Goal: Task Accomplishment & Management: Complete application form

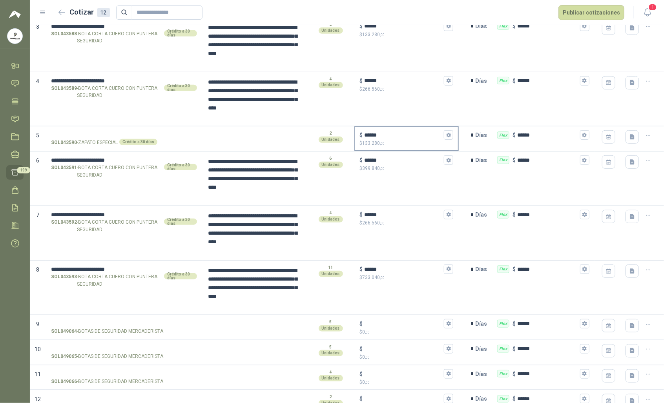
scroll to position [209, 0]
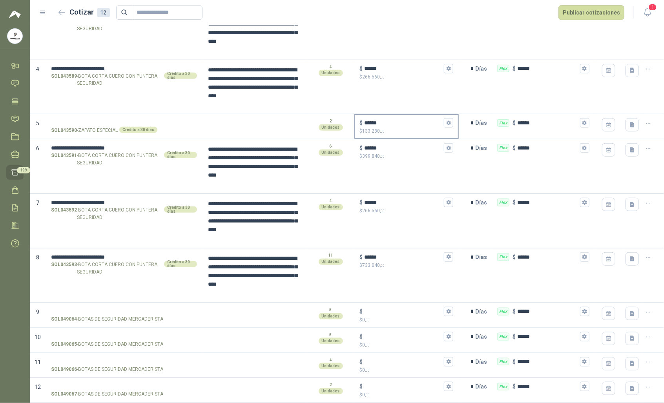
click at [409, 122] on input "******" at bounding box center [404, 123] width 78 height 6
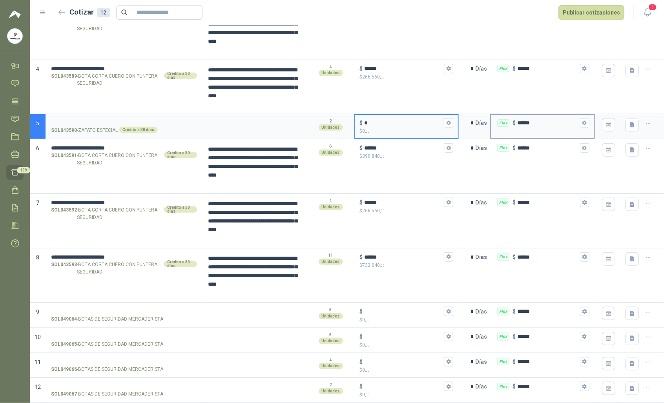
type input "*"
click at [546, 120] on input "******" at bounding box center [547, 123] width 61 height 6
type input "*"
click at [461, 127] on input "*" at bounding box center [467, 123] width 16 height 16
type input "*"
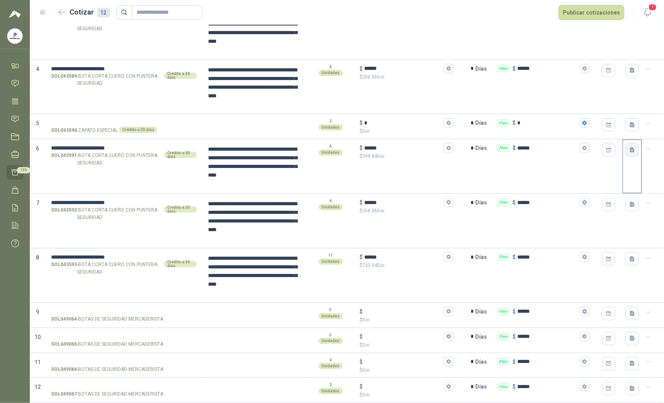
click at [630, 149] on icon "button" at bounding box center [632, 150] width 5 height 5
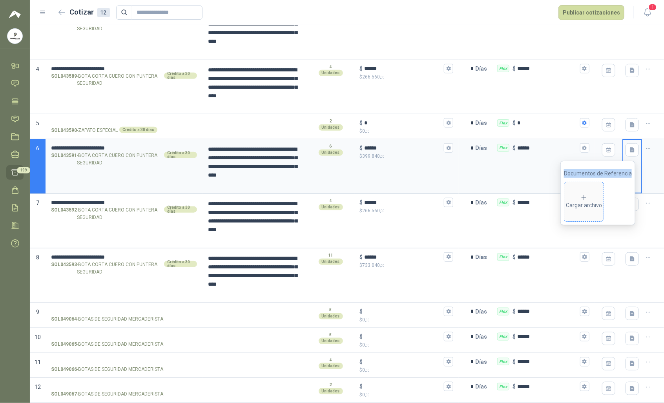
click at [581, 200] on div "Cargar archivo" at bounding box center [584, 202] width 36 height 16
click at [630, 261] on icon "button" at bounding box center [632, 258] width 5 height 5
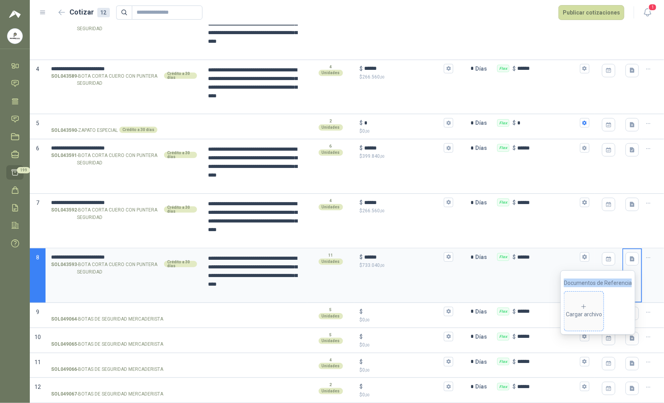
click at [587, 307] on icon at bounding box center [583, 306] width 7 height 7
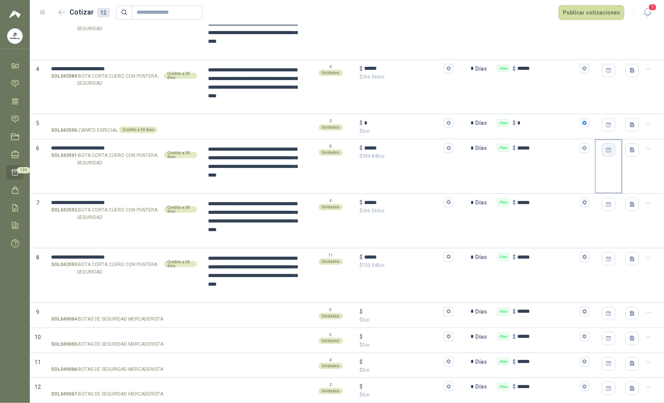
click at [605, 147] on icon "button" at bounding box center [608, 150] width 7 height 7
click at [630, 148] on icon "button" at bounding box center [632, 150] width 5 height 5
click at [630, 126] on icon "button" at bounding box center [632, 124] width 5 height 5
click at [596, 183] on div "Cargar archivo" at bounding box center [584, 177] width 36 height 16
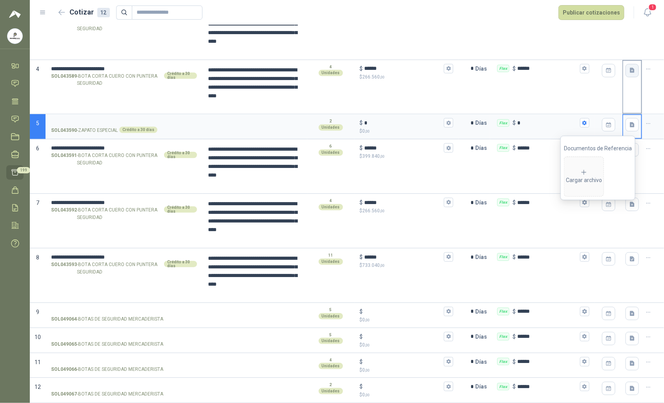
click at [629, 67] on icon "button" at bounding box center [632, 70] width 7 height 7
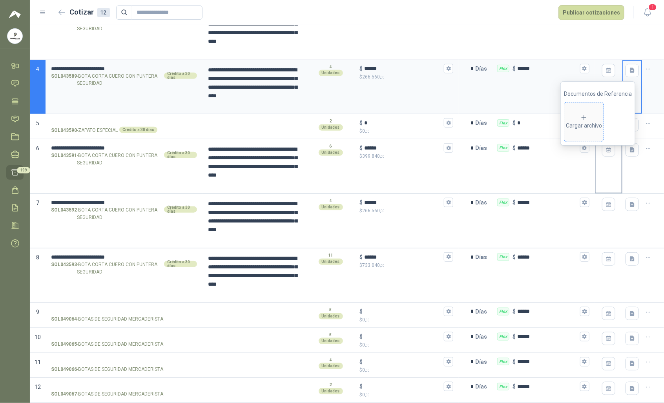
click at [592, 135] on span "Cargar archivo" at bounding box center [583, 121] width 39 height 39
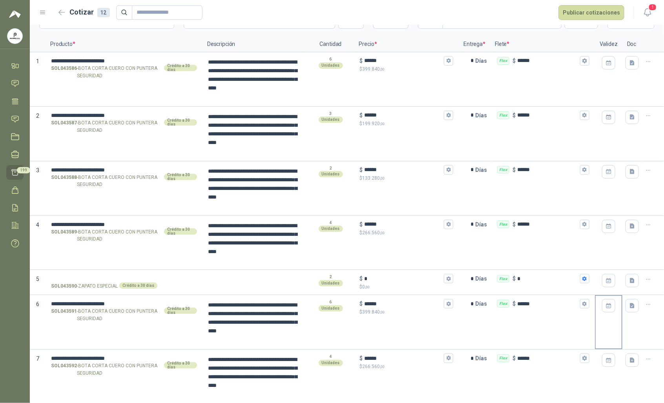
scroll to position [29, 0]
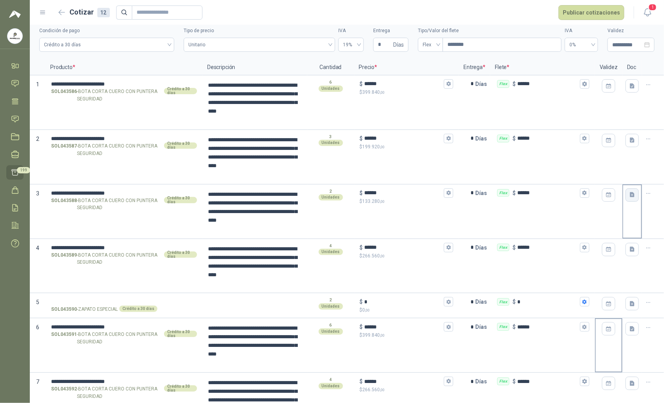
click at [629, 197] on icon "button" at bounding box center [632, 194] width 7 height 7
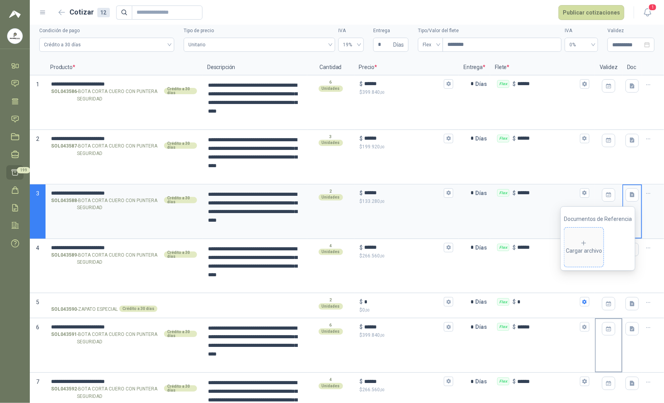
click at [595, 249] on div "Cargar archivo" at bounding box center [584, 248] width 36 height 16
click at [630, 140] on icon "button" at bounding box center [632, 140] width 5 height 5
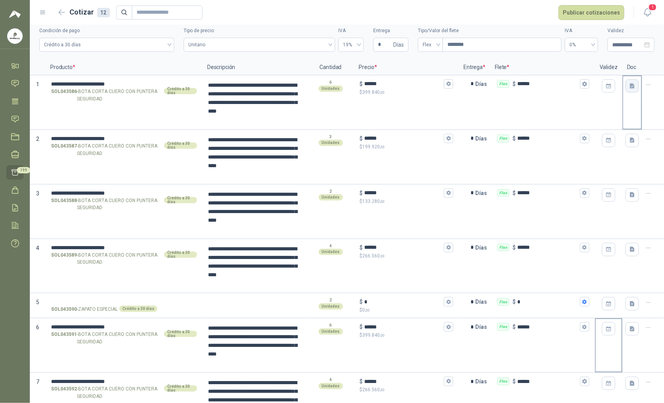
click at [625, 87] on button "button" at bounding box center [631, 85] width 13 height 13
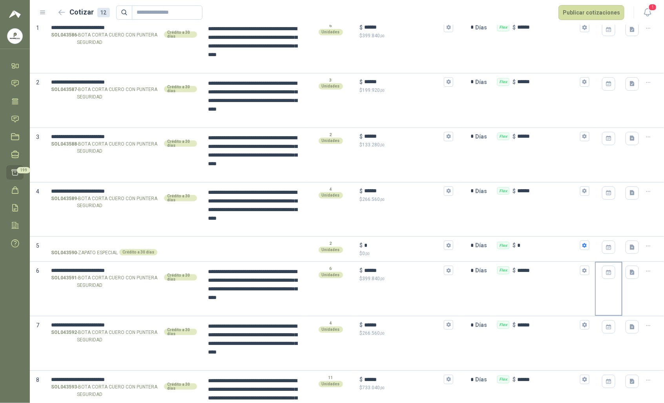
scroll to position [86, 0]
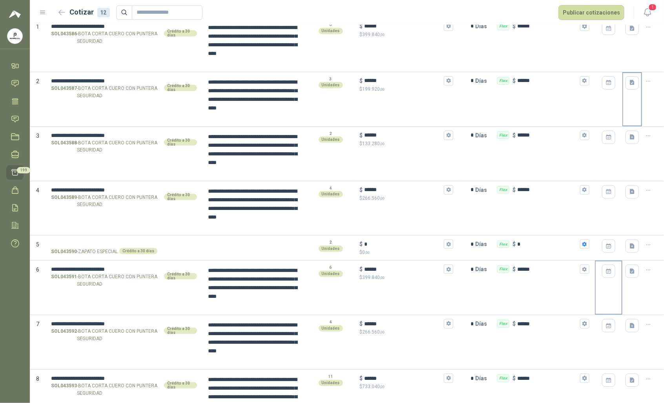
click at [628, 90] on div at bounding box center [632, 83] width 18 height 20
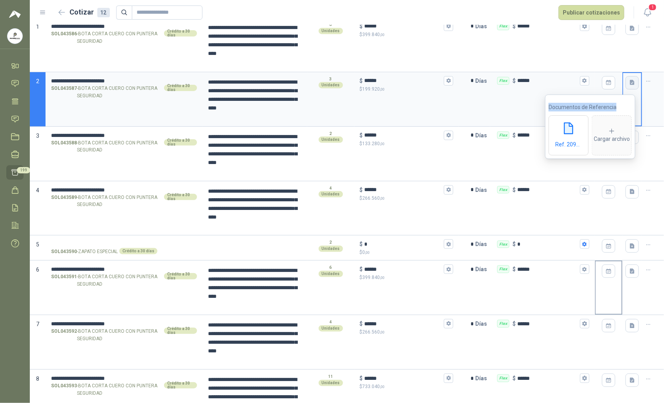
click at [629, 82] on icon "button" at bounding box center [632, 82] width 7 height 7
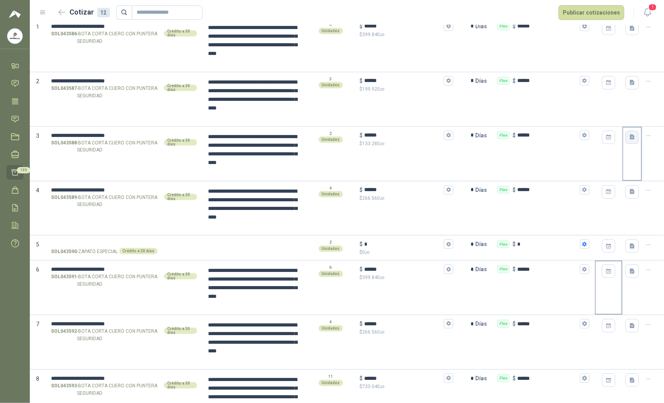
click at [629, 137] on icon "button" at bounding box center [632, 137] width 7 height 7
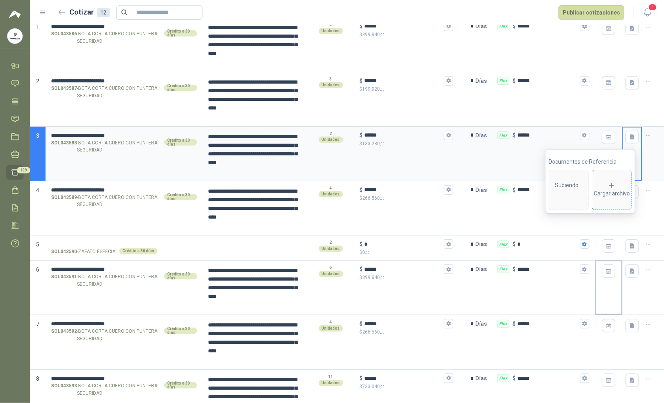
click at [609, 189] on div "Cargar archivo" at bounding box center [612, 190] width 36 height 16
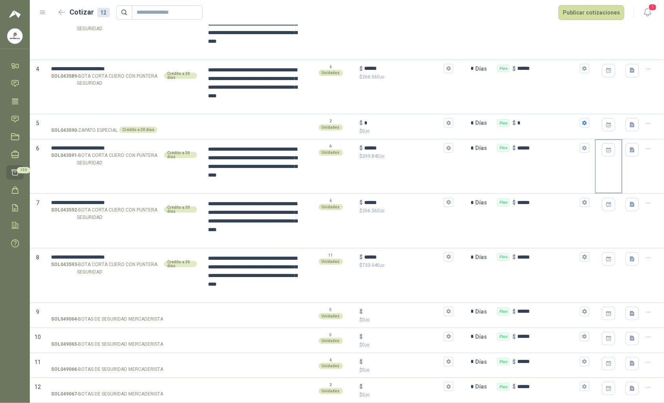
scroll to position [4, 0]
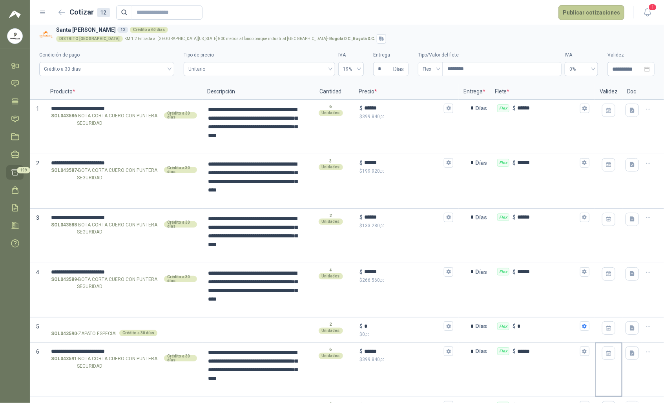
click at [591, 15] on button "Publicar cotizaciones" at bounding box center [591, 12] width 66 height 15
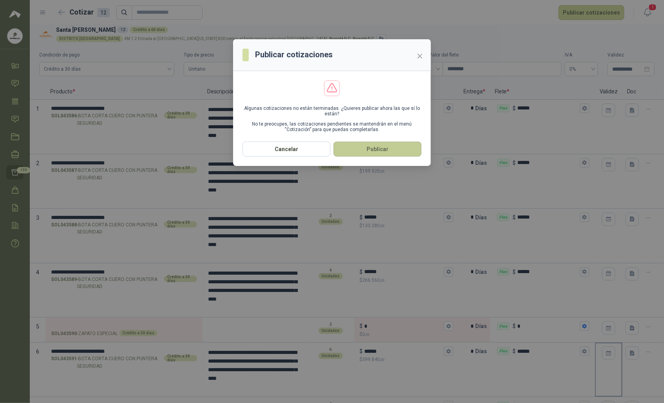
click at [356, 153] on button "Publicar" at bounding box center [378, 149] width 88 height 15
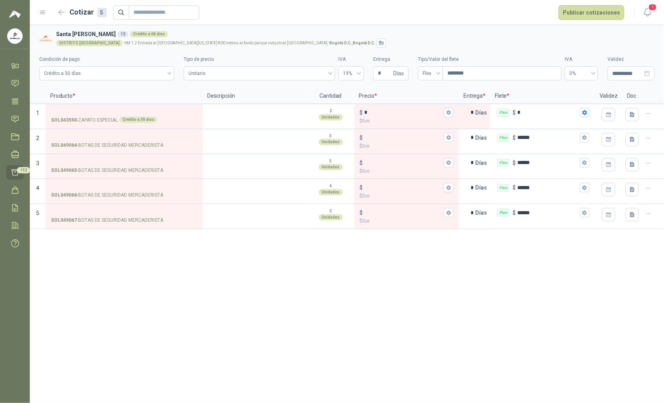
scroll to position [0, 0]
click at [15, 115] on icon at bounding box center [15, 119] width 8 height 8
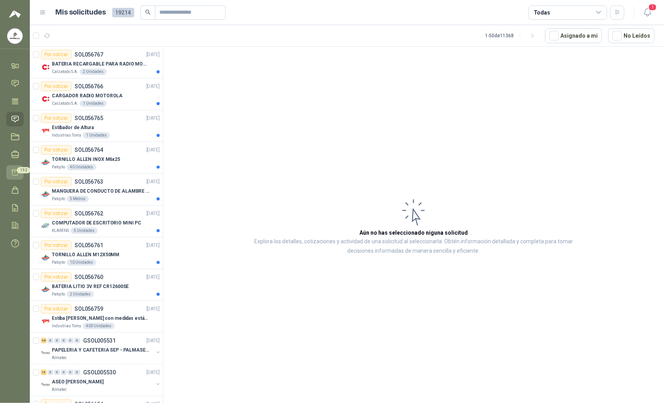
click at [16, 171] on icon at bounding box center [15, 172] width 8 height 8
